Goal: Browse casually: Explore the website without a specific task or goal

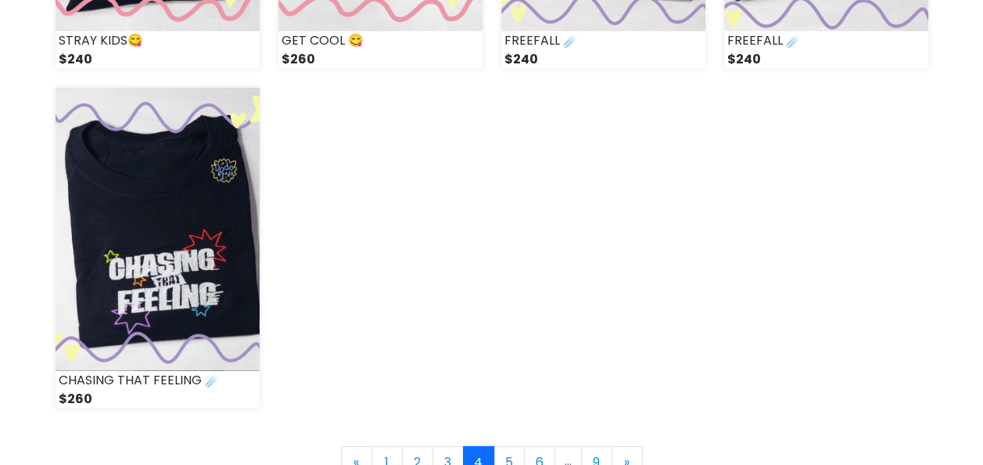
scroll to position [2347, 0]
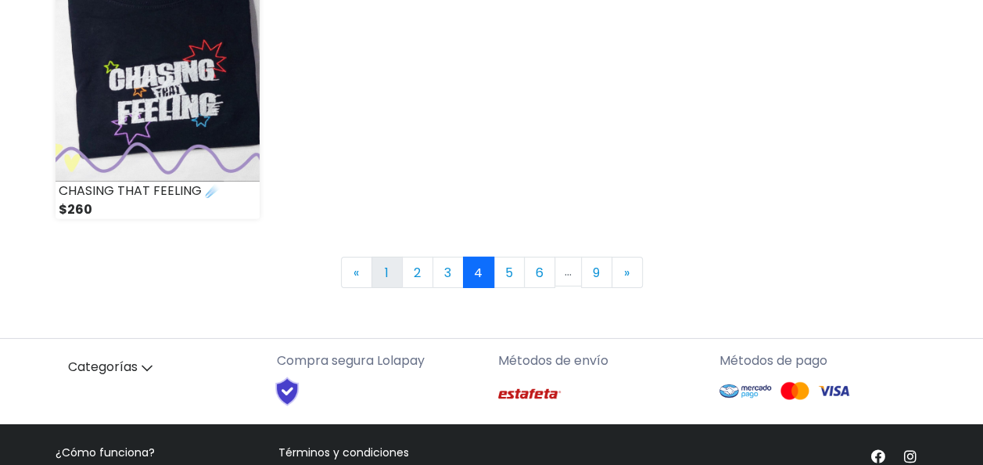
click at [393, 281] on link "1" at bounding box center [387, 272] width 31 height 31
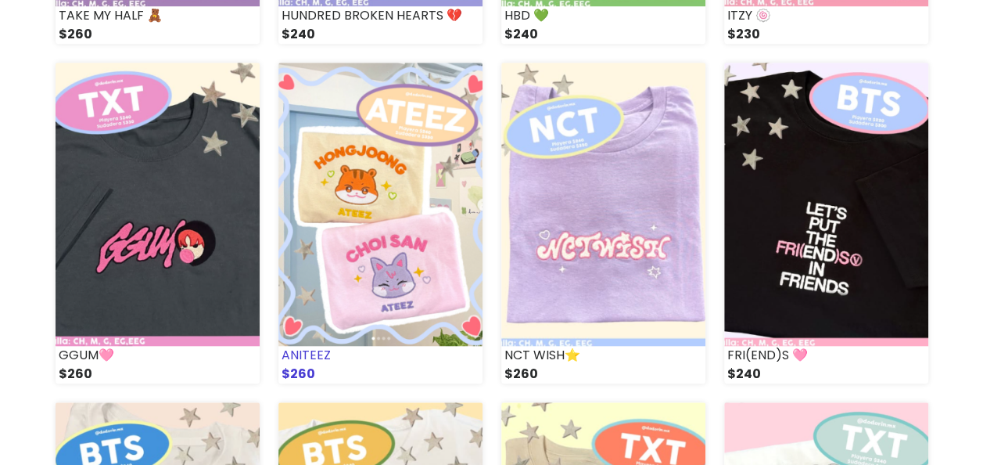
scroll to position [469, 0]
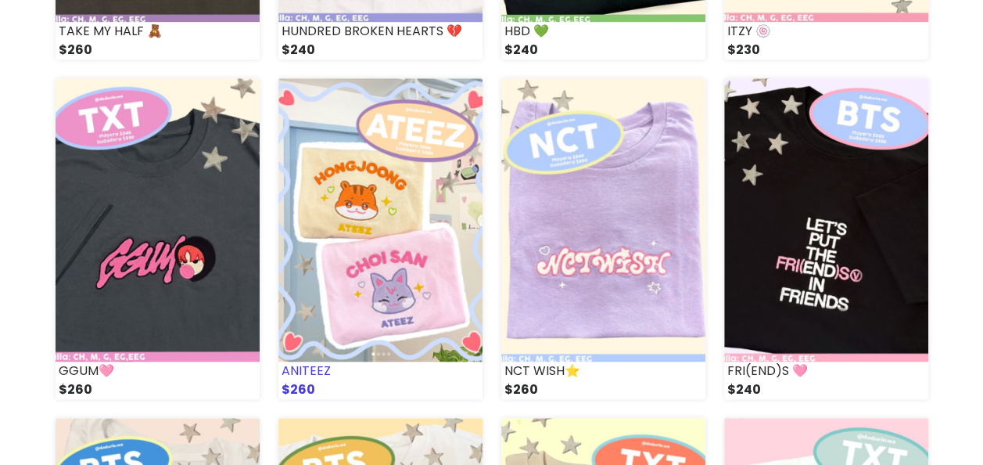
click at [392, 249] on img at bounding box center [381, 219] width 204 height 283
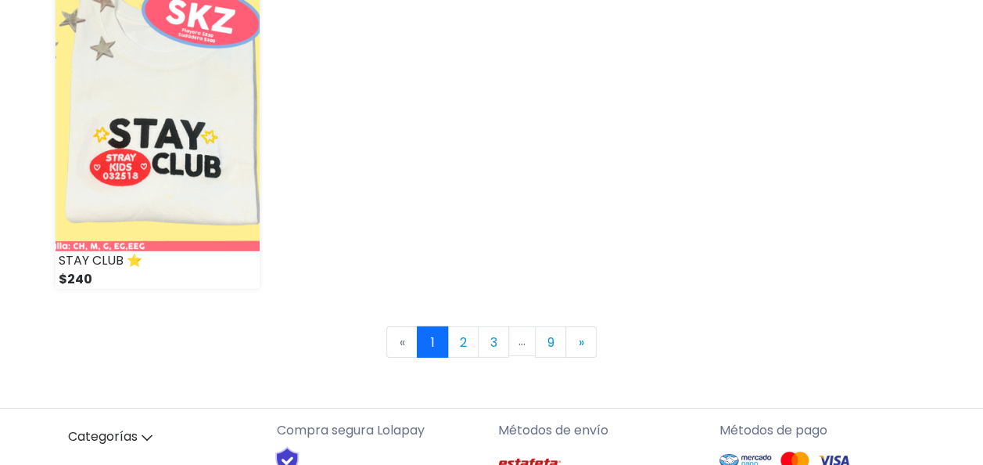
scroll to position [2347, 0]
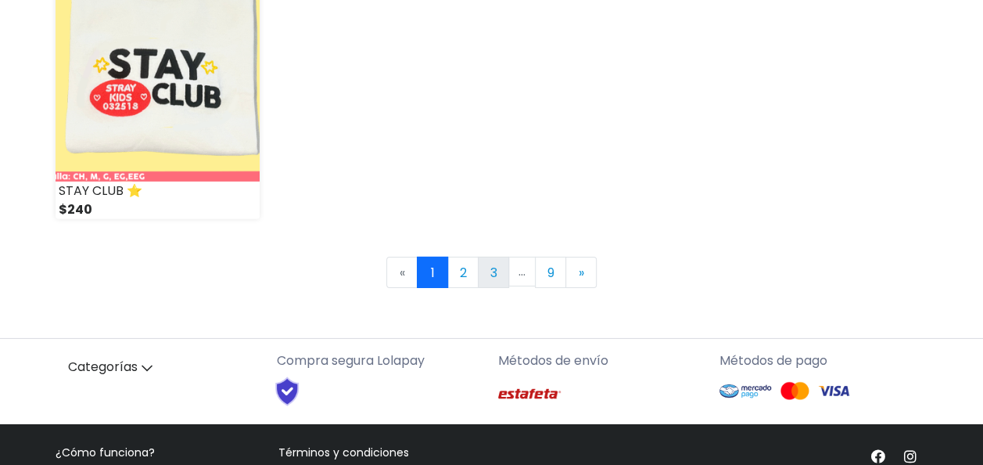
click at [501, 261] on link "3" at bounding box center [493, 272] width 31 height 31
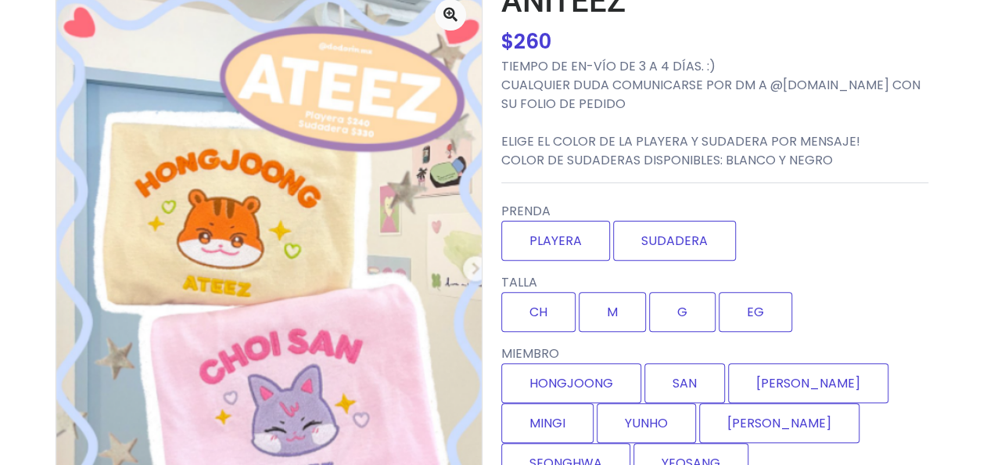
scroll to position [156, 0]
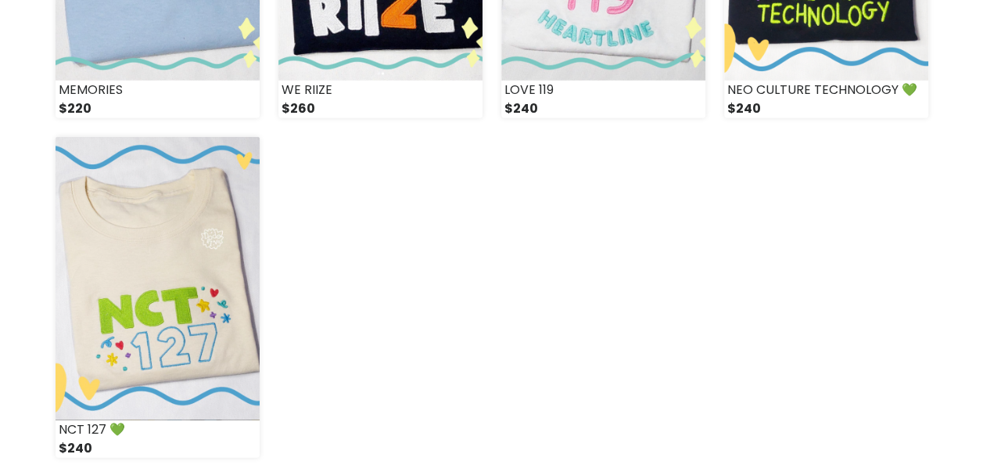
scroll to position [2347, 0]
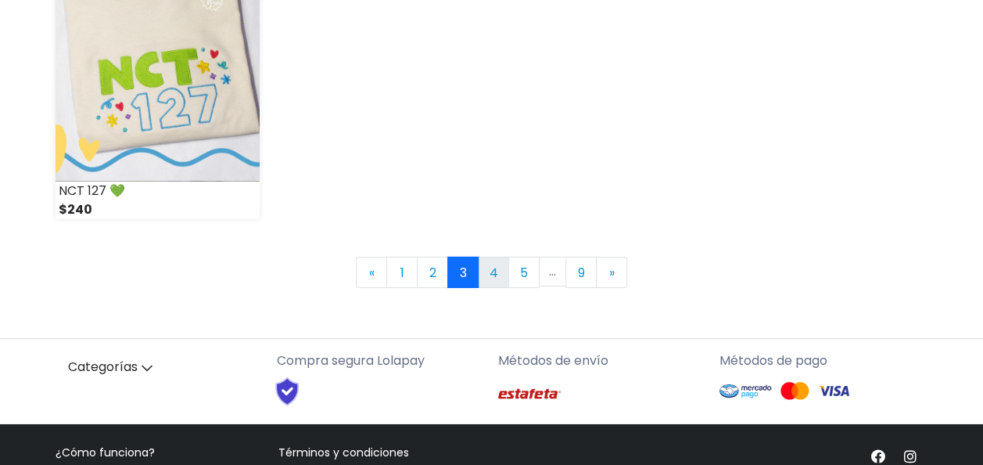
click at [488, 279] on link "4" at bounding box center [493, 272] width 31 height 31
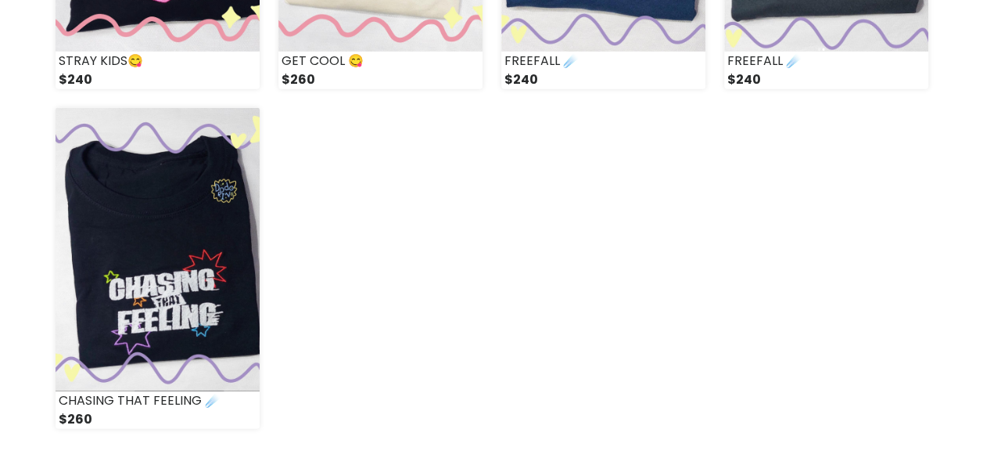
scroll to position [2269, 0]
